Goal: Task Accomplishment & Management: Use online tool/utility

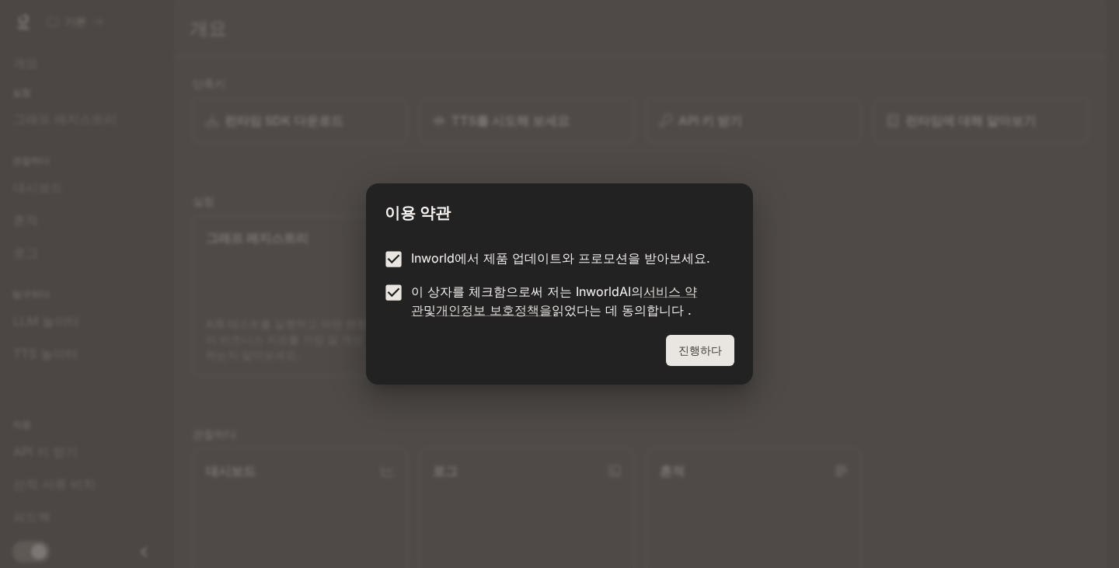
click at [679, 350] on button "진행하다" at bounding box center [700, 350] width 68 height 31
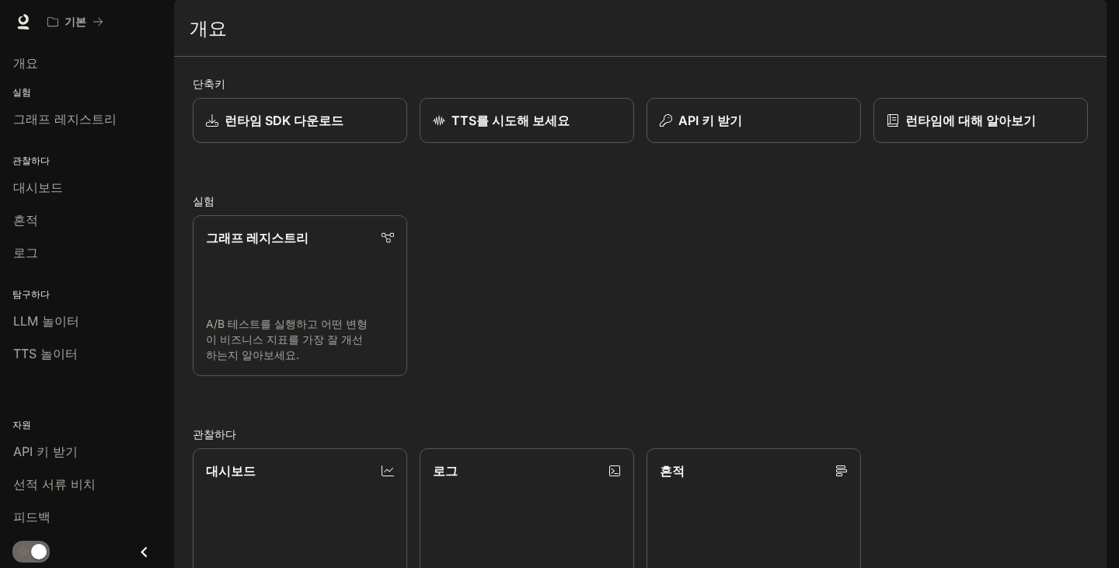
click at [149, 547] on icon "서랍을 닫으세요" at bounding box center [144, 552] width 21 height 21
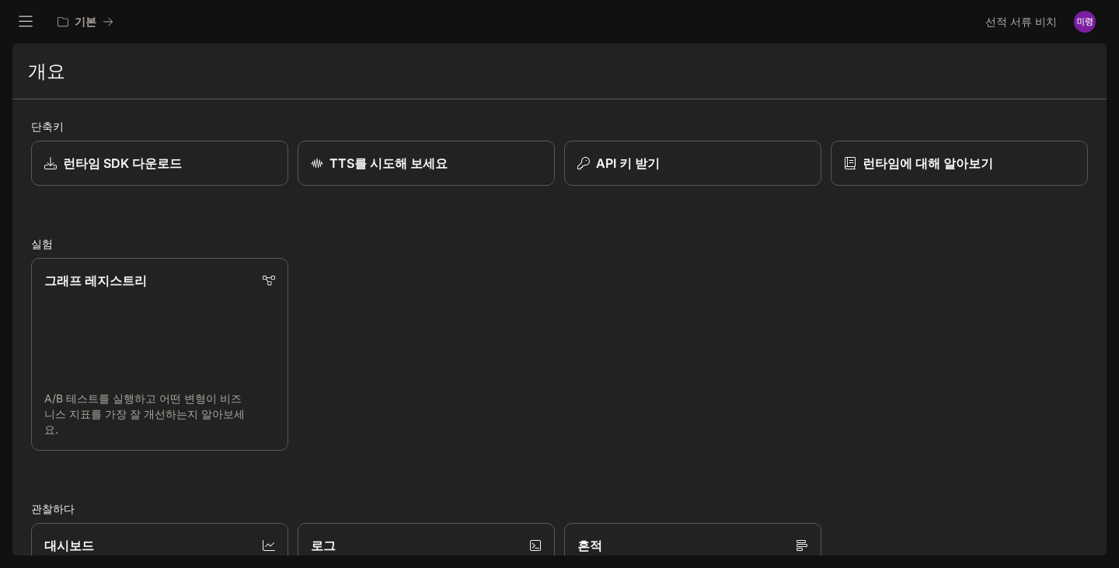
click at [23, 19] on icon "open drawer" at bounding box center [26, 22] width 16 height 16
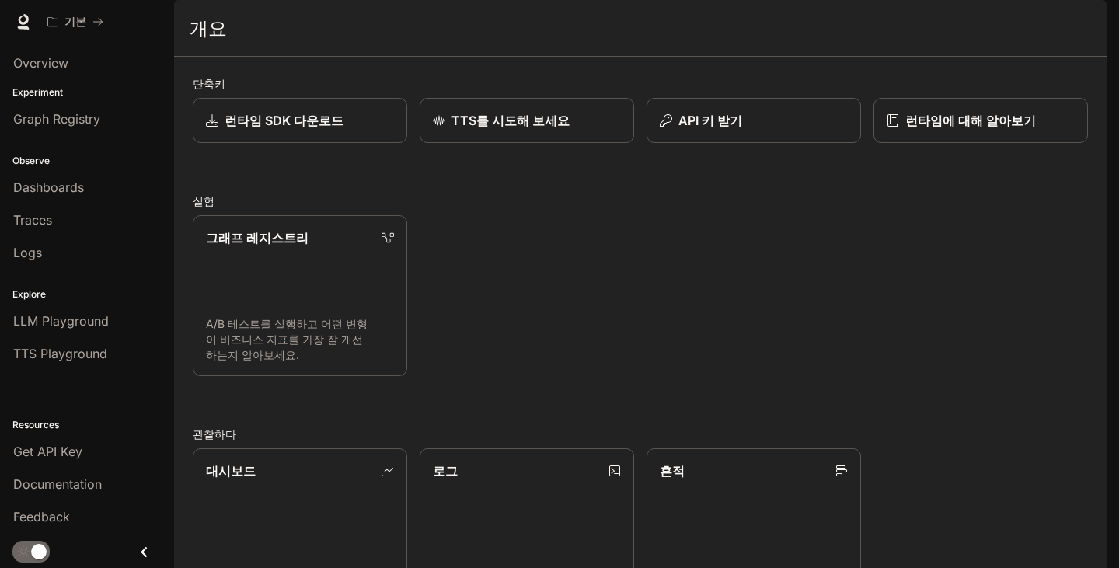
click at [255, 208] on div "단축키 런타임 SDK 다운로드 TTS를 시도해 보세요 API 키 받기 런타임에 대해 알아보기 실험 그래프 레지스트리 A/B 테스트를 실행하고 …" at bounding box center [640, 458] width 895 height 767
click at [72, 324] on span "LLM Playground" at bounding box center [61, 321] width 96 height 19
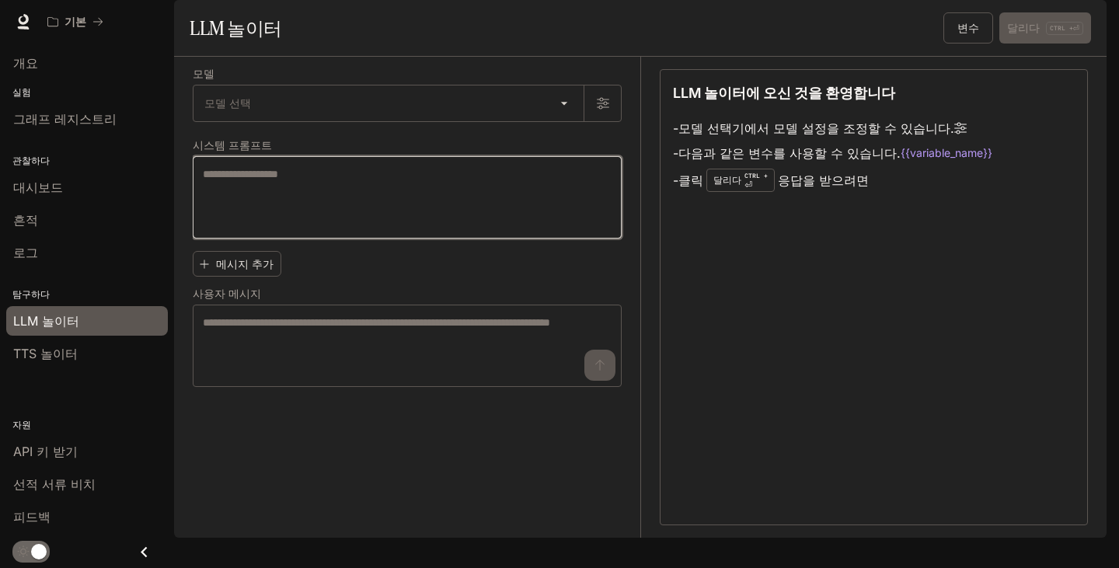
click at [576, 217] on textarea at bounding box center [407, 197] width 409 height 62
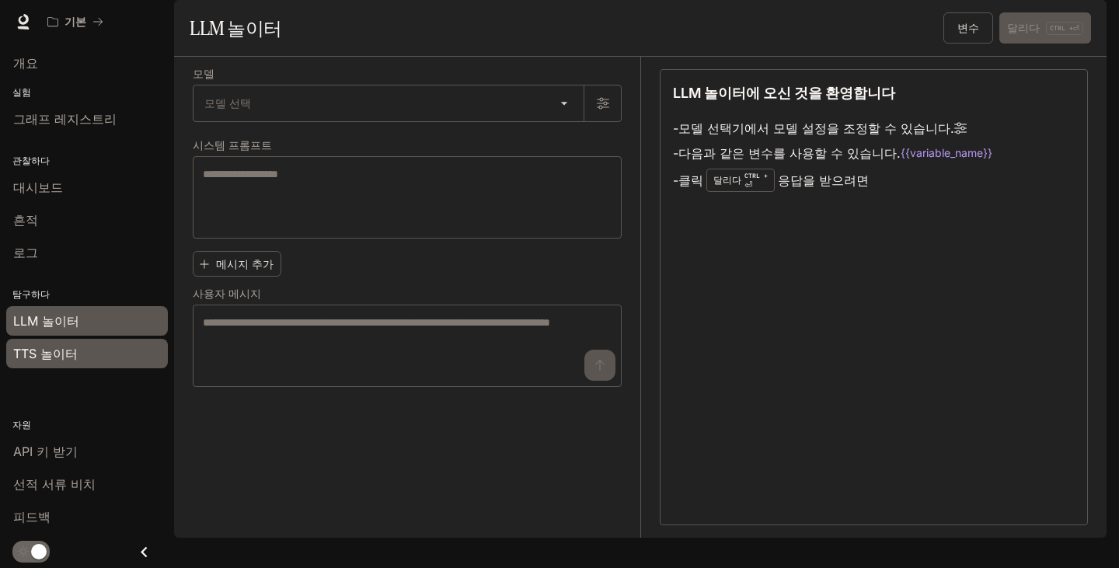
click at [103, 346] on div "TTS 놀이터" at bounding box center [87, 353] width 148 height 19
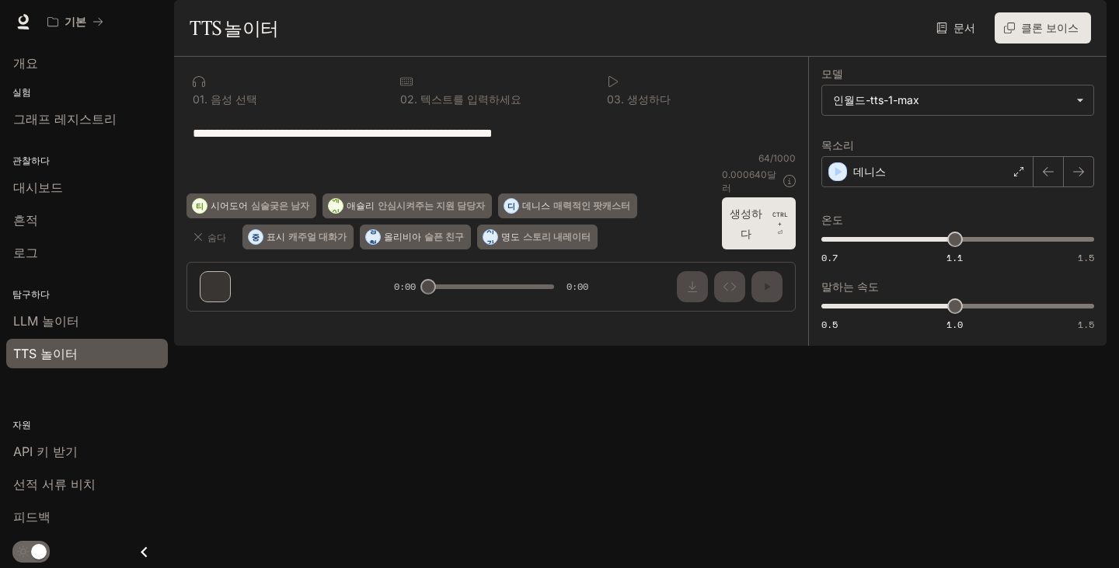
click at [326, 324] on div "**********" at bounding box center [491, 190] width 634 height 267
click at [371, 152] on div "**********" at bounding box center [491, 132] width 609 height 37
click at [565, 142] on textarea "**********" at bounding box center [491, 133] width 597 height 18
click at [583, 142] on textarea "**********" at bounding box center [491, 133] width 597 height 18
click at [210, 243] on font "숨다" at bounding box center [216, 238] width 19 height 12
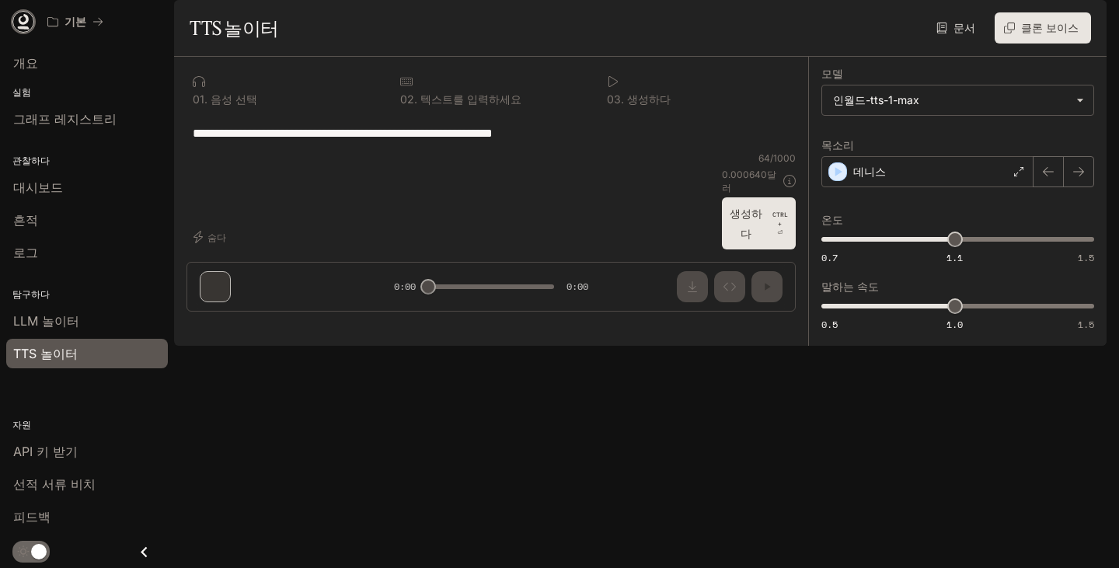
click at [23, 23] on icon at bounding box center [24, 19] width 10 height 11
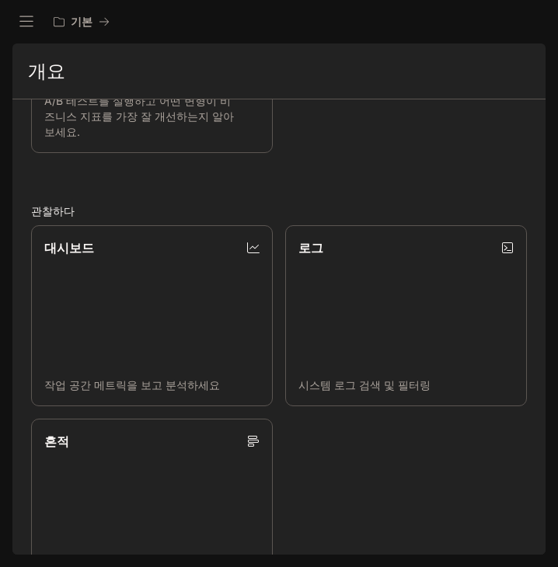
scroll to position [420, 0]
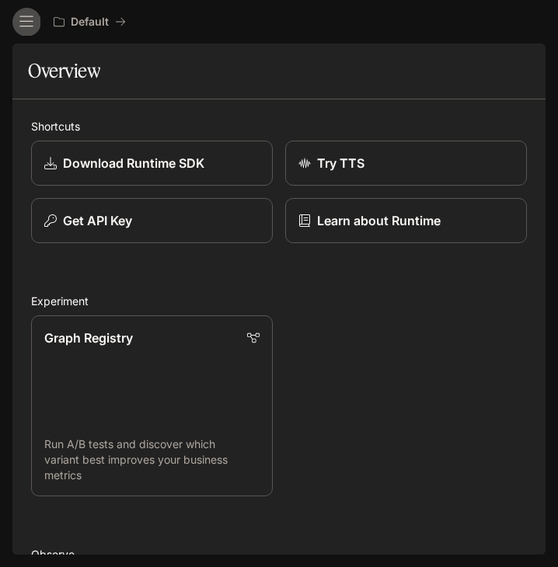
click at [33, 18] on icon "open drawer" at bounding box center [27, 22] width 16 height 16
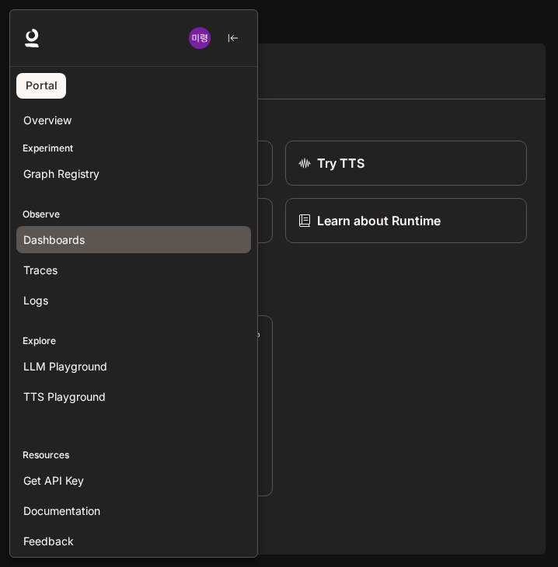
scroll to position [34, 0]
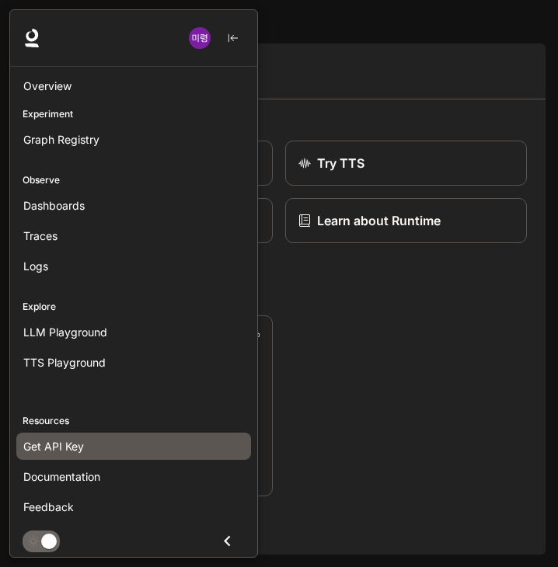
click at [89, 444] on div "Get API Key" at bounding box center [133, 446] width 221 height 16
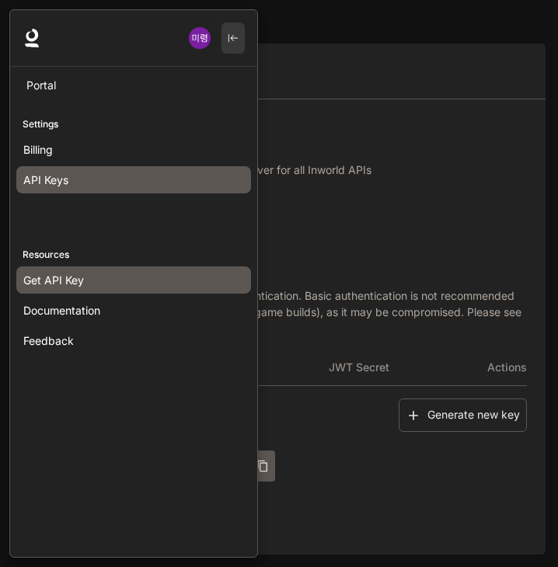
click at [232, 39] on icon "button" at bounding box center [232, 38] width 9 height 9
click at [232, 42] on icon "button" at bounding box center [233, 38] width 11 height 11
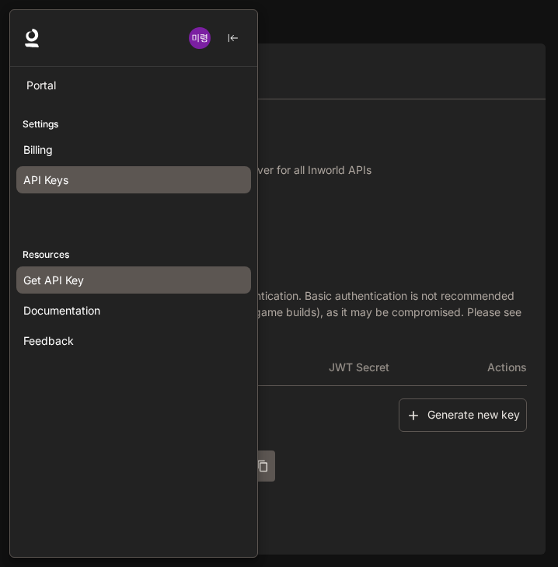
click at [291, 46] on div at bounding box center [288, 283] width 558 height 549
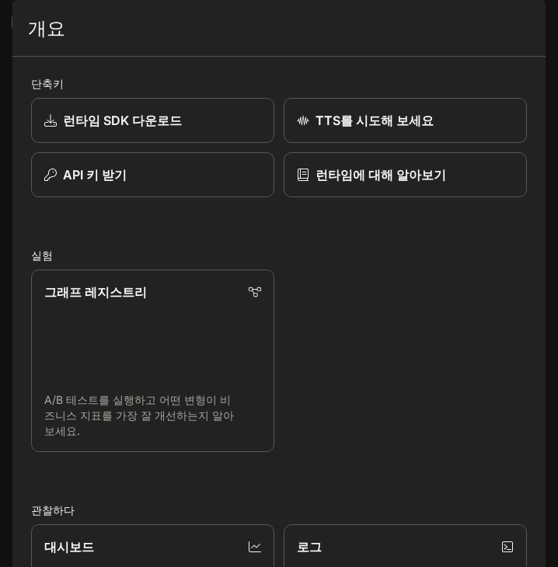
click at [30, 23] on icon "열린 서랍" at bounding box center [26, 22] width 16 height 16
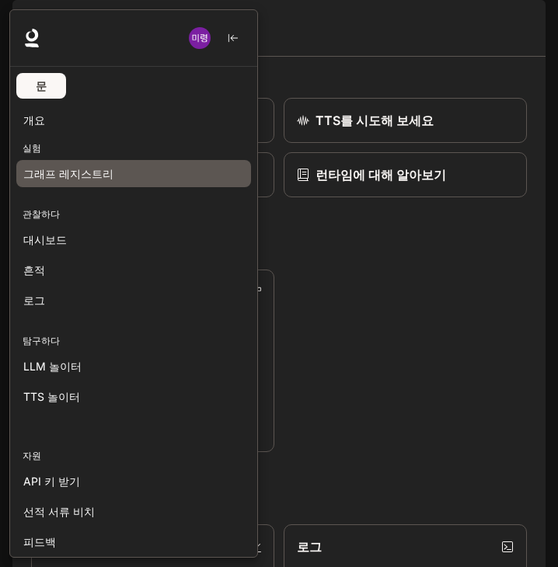
scroll to position [35, 0]
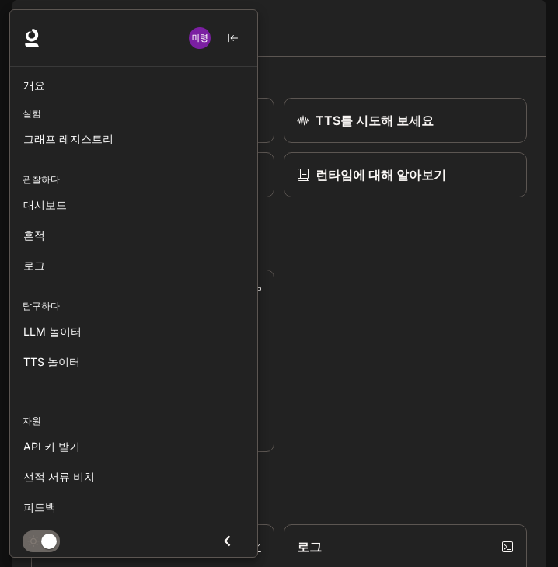
click at [434, 468] on div at bounding box center [288, 283] width 558 height 549
